Goal: Register for event/course

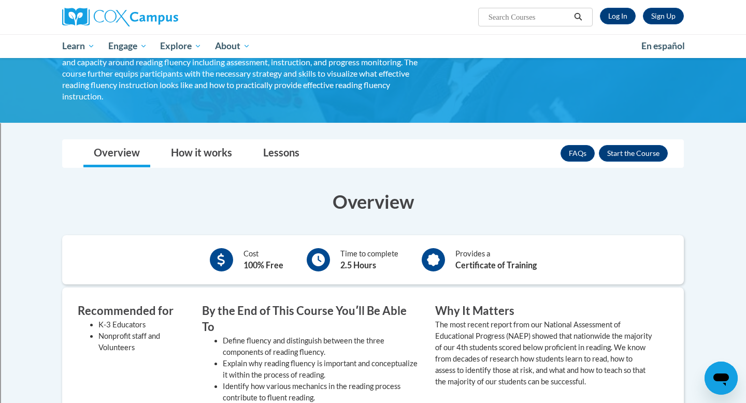
scroll to position [108, 0]
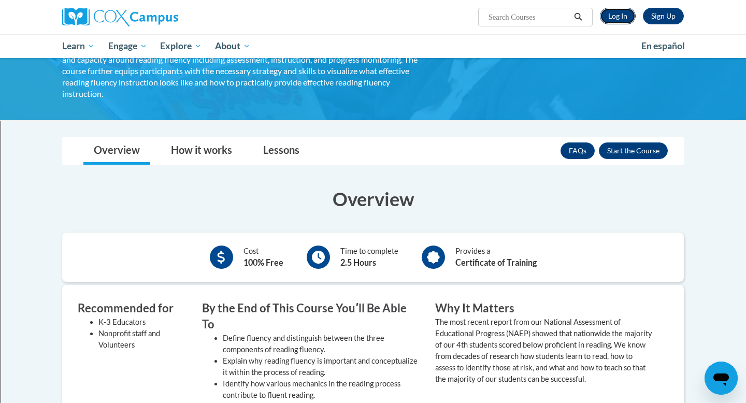
click at [615, 20] on link "Log In" at bounding box center [618, 16] width 36 height 17
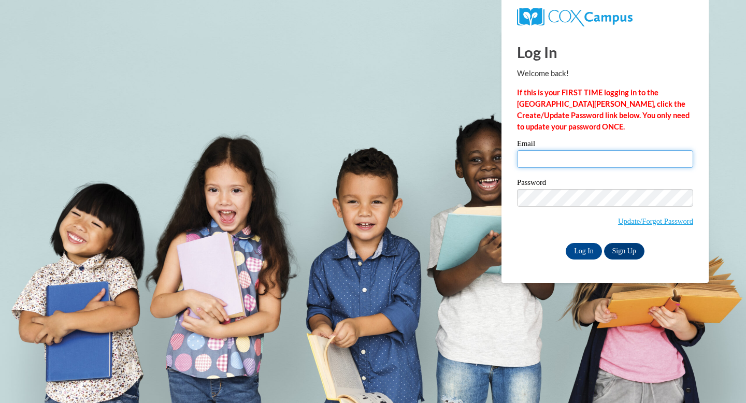
click at [543, 156] on input "Email" at bounding box center [605, 159] width 176 height 18
type input "kkennedy@shorewood.k12.wi.us"
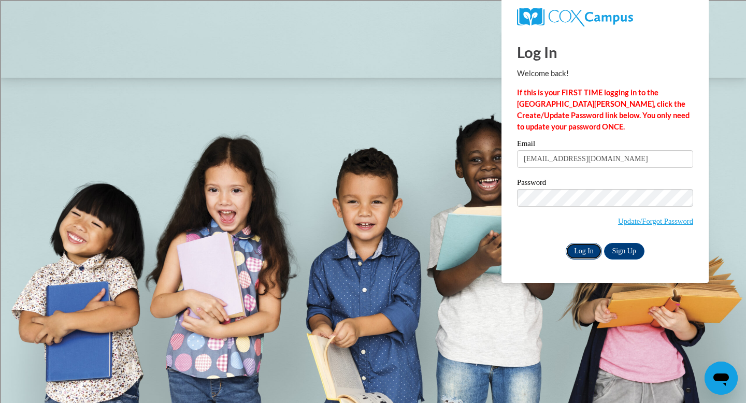
click at [578, 243] on input "Log In" at bounding box center [584, 251] width 36 height 17
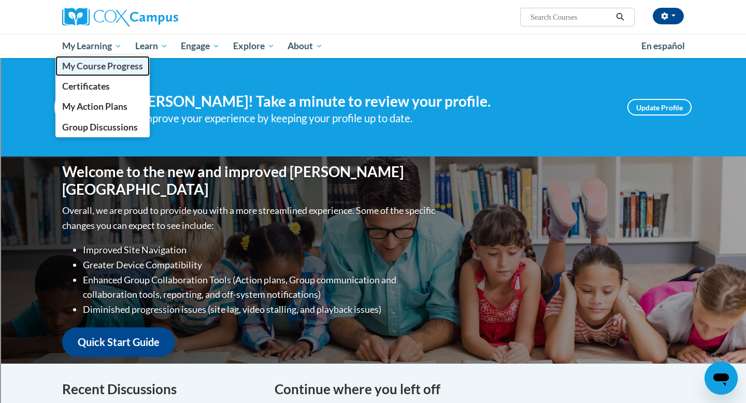
click at [106, 70] on span "My Course Progress" at bounding box center [102, 66] width 81 height 11
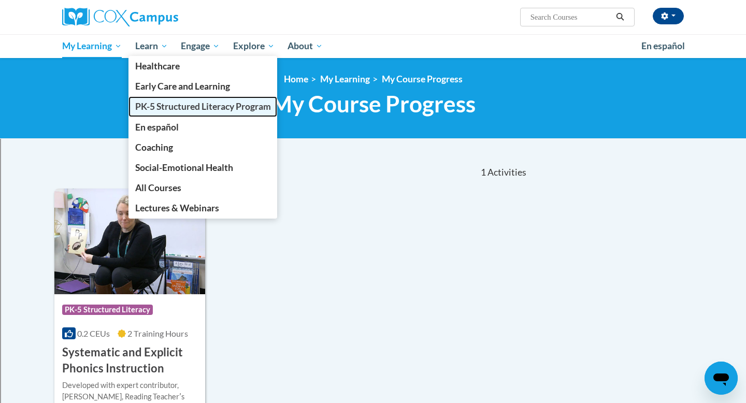
click at [171, 110] on span "PK-5 Structured Literacy Program" at bounding box center [203, 106] width 136 height 11
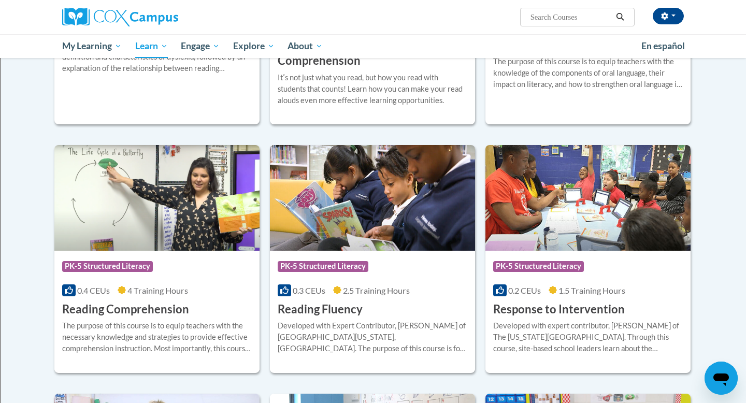
scroll to position [791, 0]
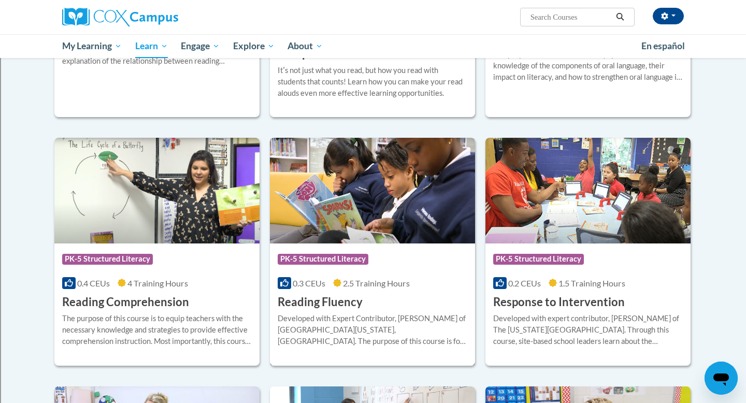
click at [350, 200] on img at bounding box center [372, 191] width 205 height 106
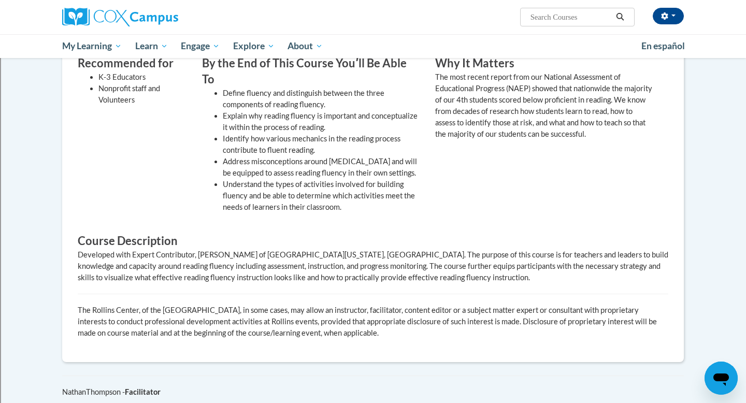
scroll to position [126, 0]
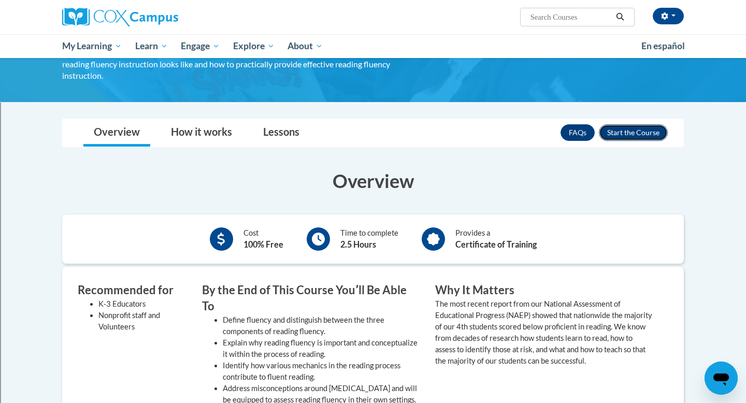
click at [644, 124] on button "Enroll" at bounding box center [633, 132] width 69 height 17
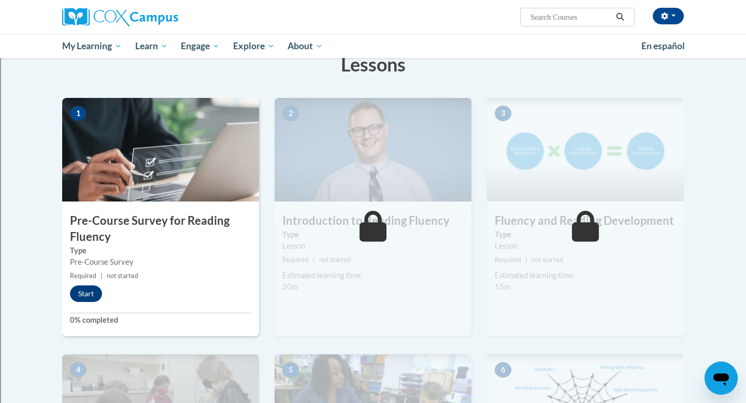
scroll to position [173, 0]
click at [84, 291] on button "Start" at bounding box center [86, 293] width 32 height 17
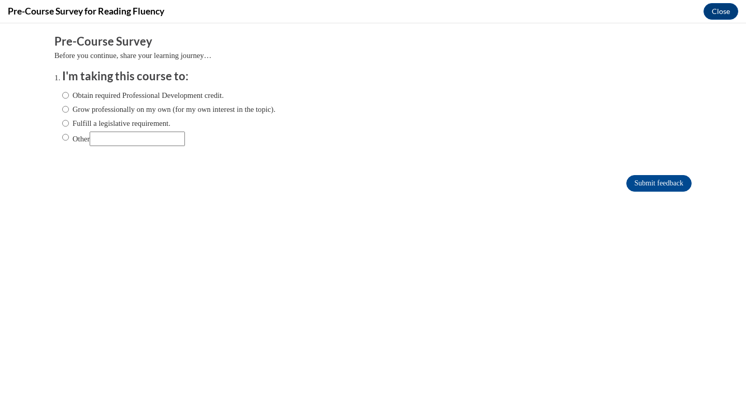
scroll to position [0, 0]
click at [72, 97] on label "Obtain required Professional Development credit." at bounding box center [143, 95] width 162 height 11
click at [69, 97] on input "Obtain required Professional Development credit." at bounding box center [65, 95] width 7 height 11
radio input "true"
click at [663, 180] on input "Submit feedback" at bounding box center [659, 183] width 65 height 17
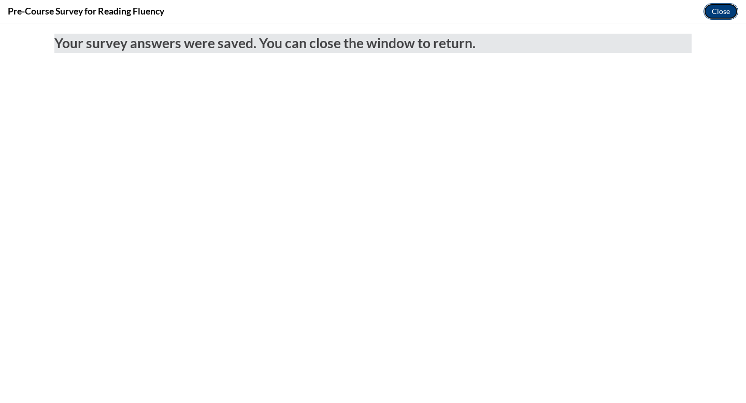
click at [725, 16] on button "Close" at bounding box center [721, 11] width 35 height 17
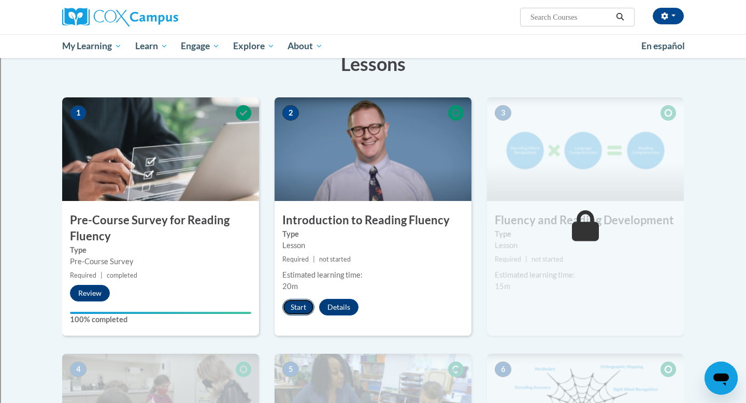
click at [297, 310] on button "Start" at bounding box center [299, 307] width 32 height 17
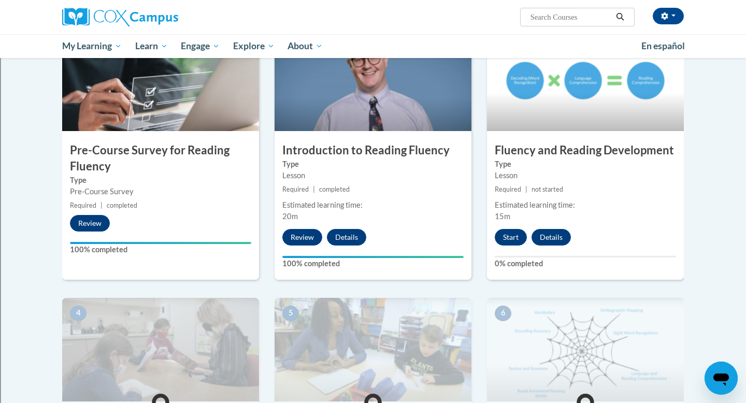
scroll to position [219, 0]
